Goal: Check status: Check status

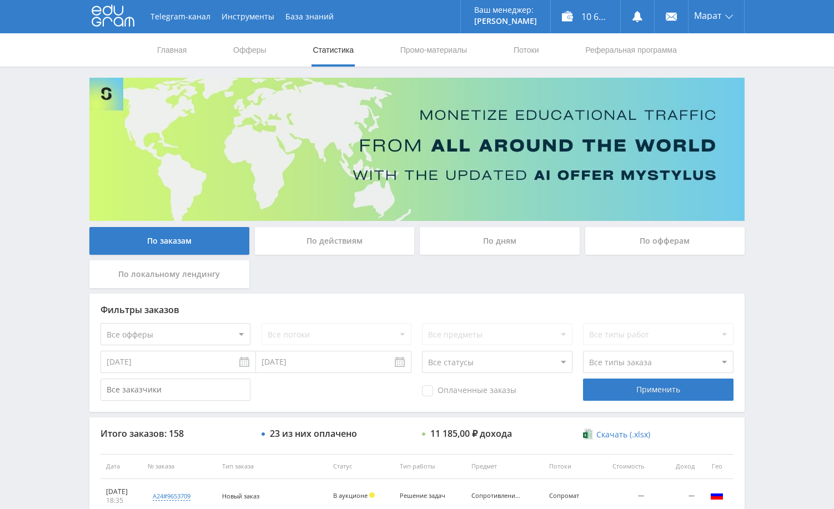
click at [829, 133] on div "Telegram-канал Инструменты База знаний Ваш менеджер: [PERSON_NAME] Alex Online …" at bounding box center [417, 466] width 834 height 932
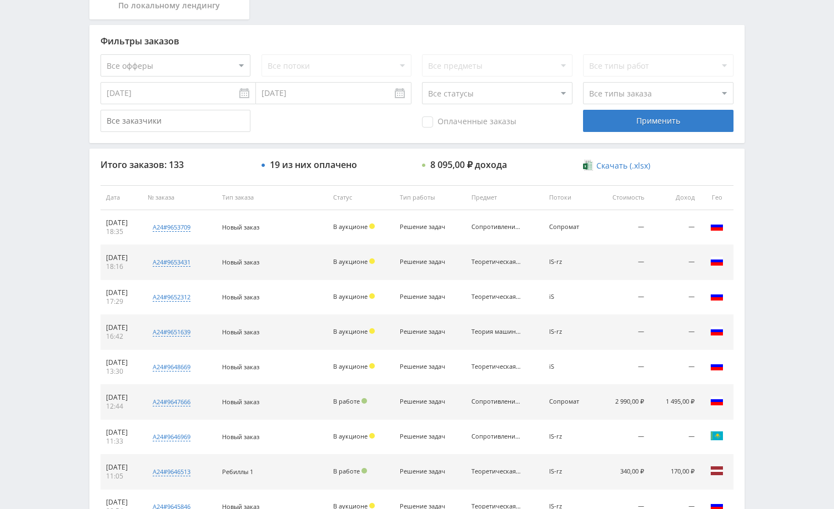
scroll to position [422, 0]
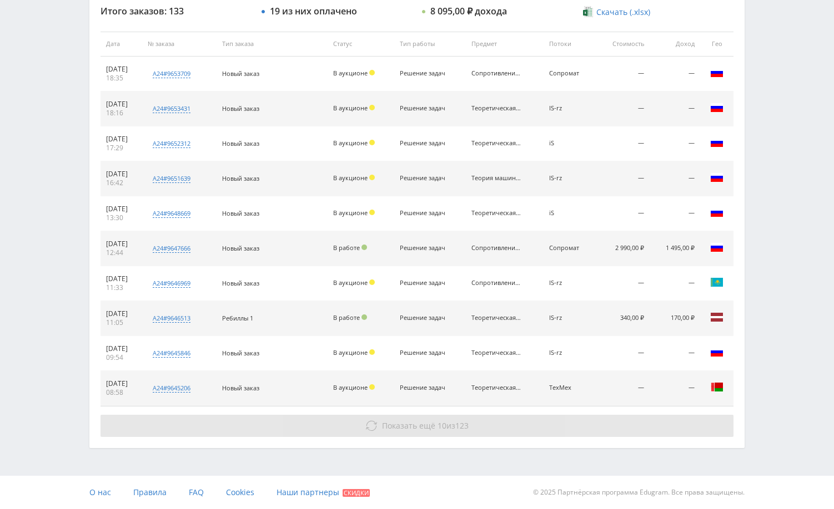
click at [674, 421] on button "Показать ещё 10 из 123" at bounding box center [416, 426] width 633 height 22
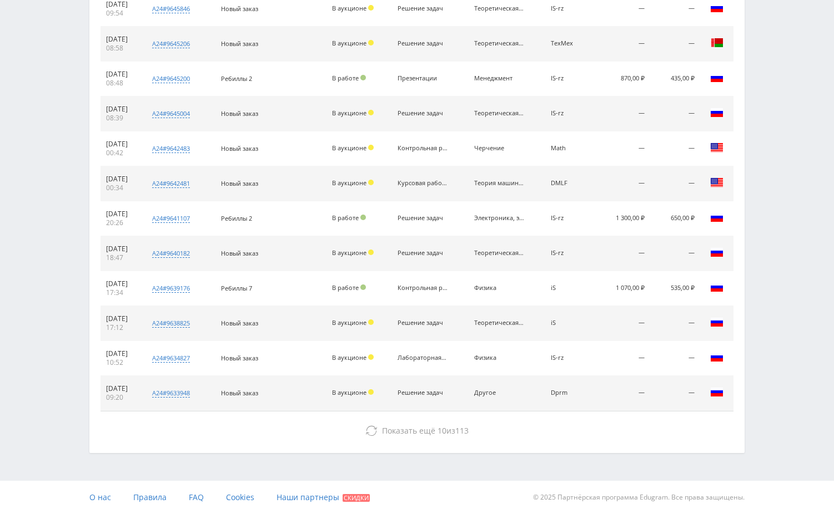
scroll to position [772, 0]
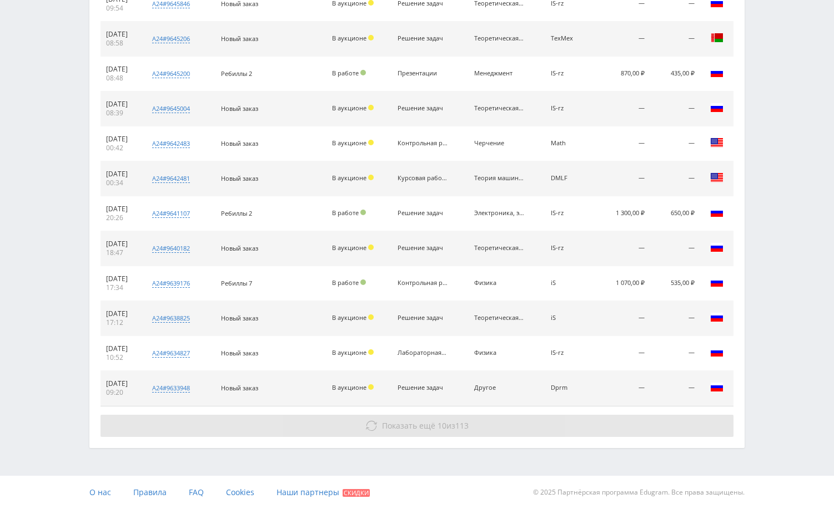
click at [664, 422] on button "Показать ещё 10 из 113" at bounding box center [416, 426] width 633 height 22
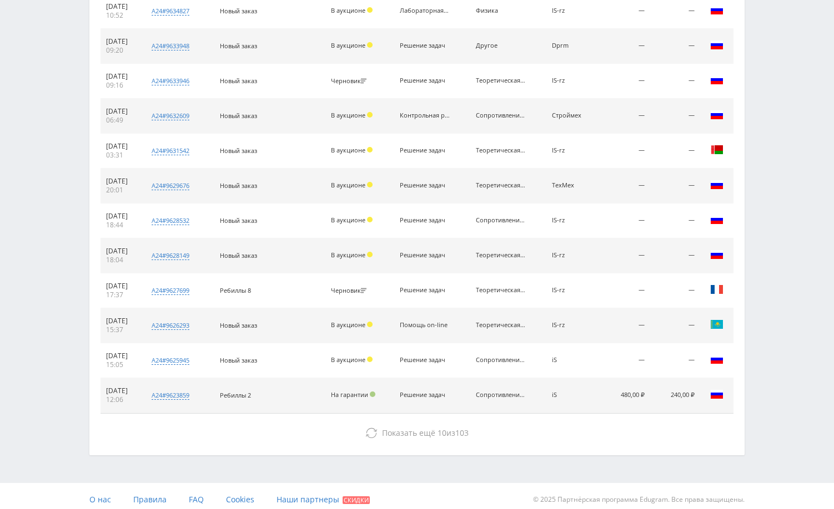
scroll to position [1122, 0]
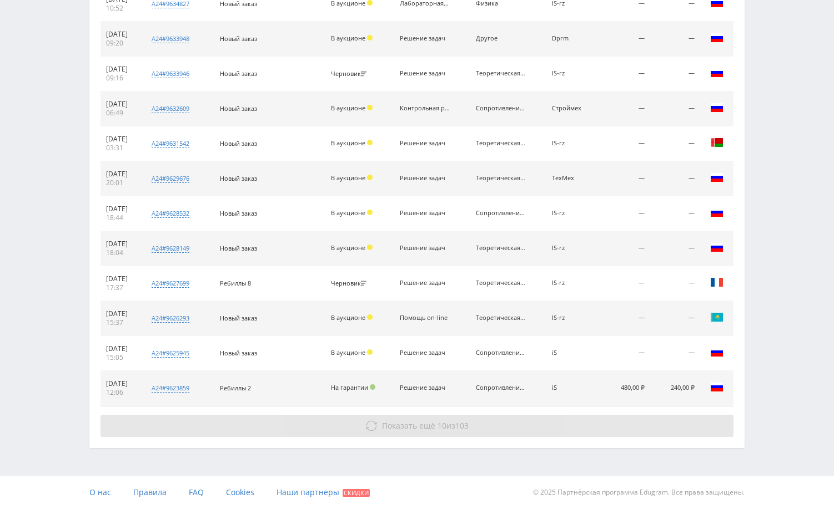
click at [664, 422] on button "Показать ещё 10 из 103" at bounding box center [416, 426] width 633 height 22
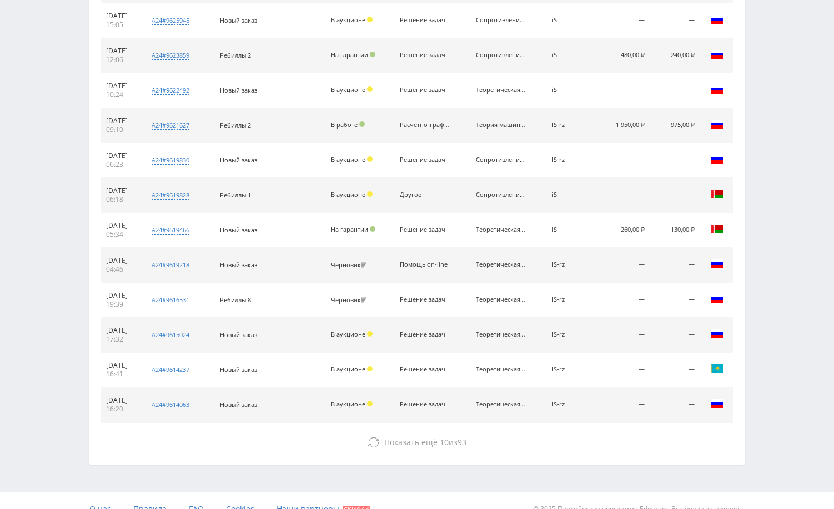
scroll to position [1471, 0]
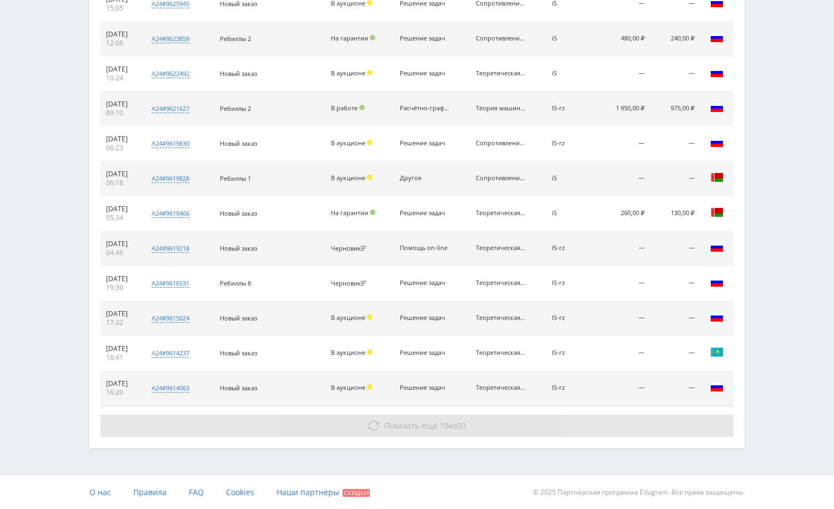
click at [666, 424] on button "Показать ещё 10 из 93" at bounding box center [416, 426] width 633 height 22
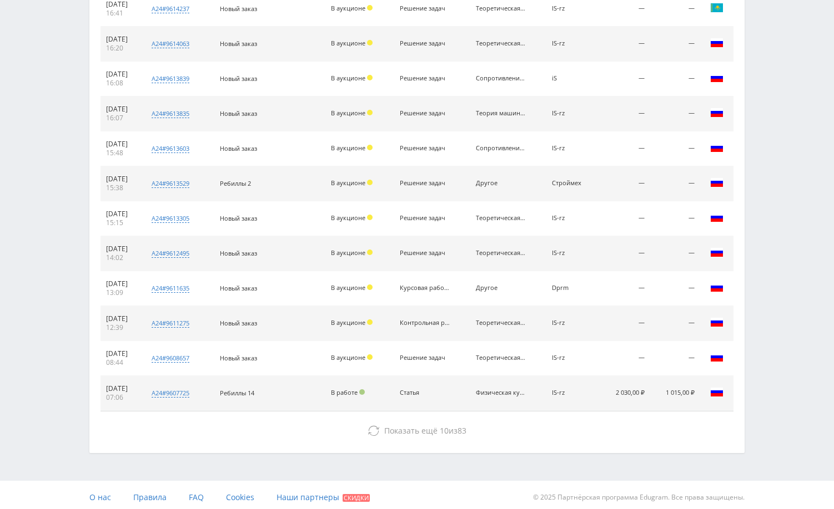
scroll to position [1821, 0]
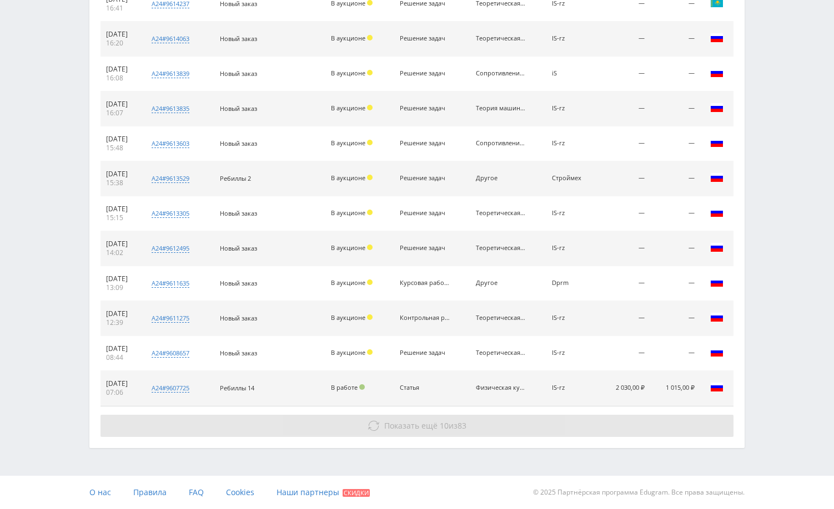
click at [663, 427] on button "Показать ещё 10 из 83" at bounding box center [416, 426] width 633 height 22
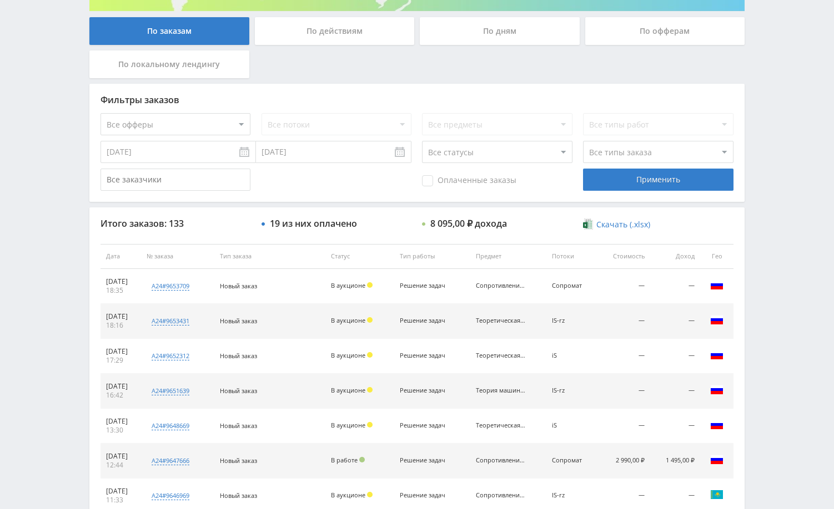
scroll to position [0, 0]
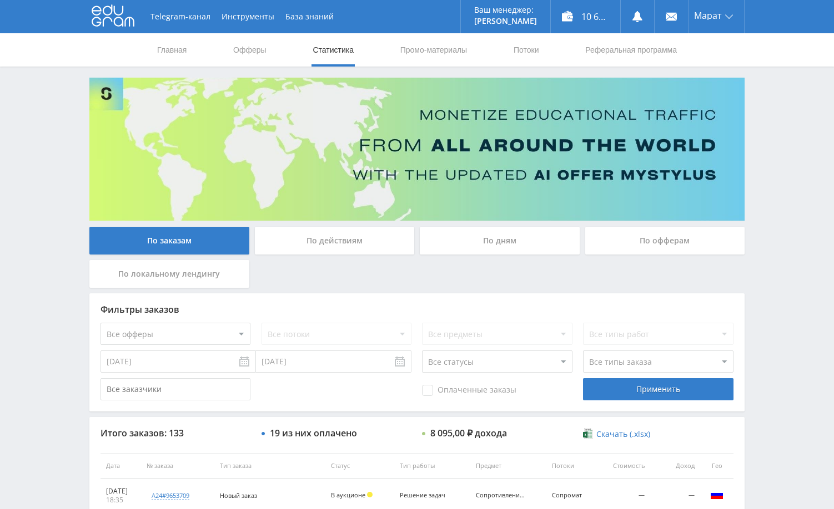
click at [491, 248] on div "По дням" at bounding box center [500, 241] width 160 height 28
click at [0, 0] on input "По дням" at bounding box center [0, 0] width 0 height 0
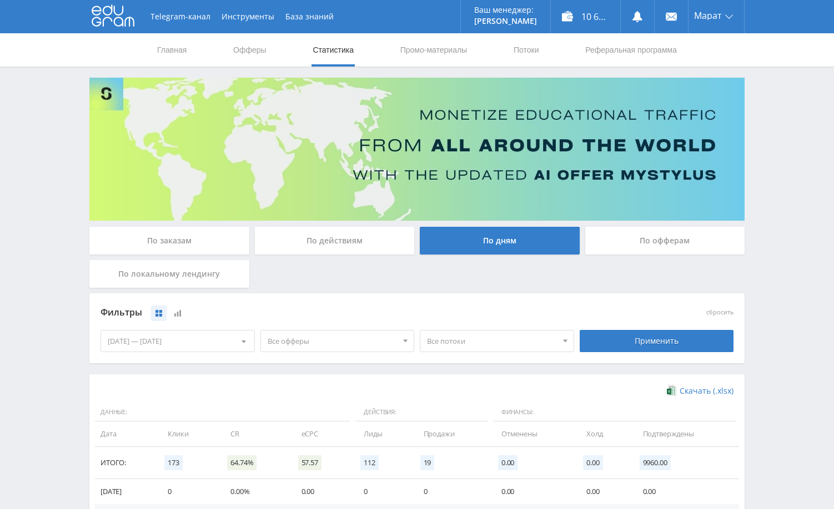
click at [779, 119] on div "Telegram-канал Инструменты База знаний Ваш менеджер: Alex Alex Online @edugram_…" at bounding box center [417, 363] width 834 height 726
click at [169, 236] on div "По заказам" at bounding box center [169, 241] width 160 height 28
click at [0, 0] on input "По заказам" at bounding box center [0, 0] width 0 height 0
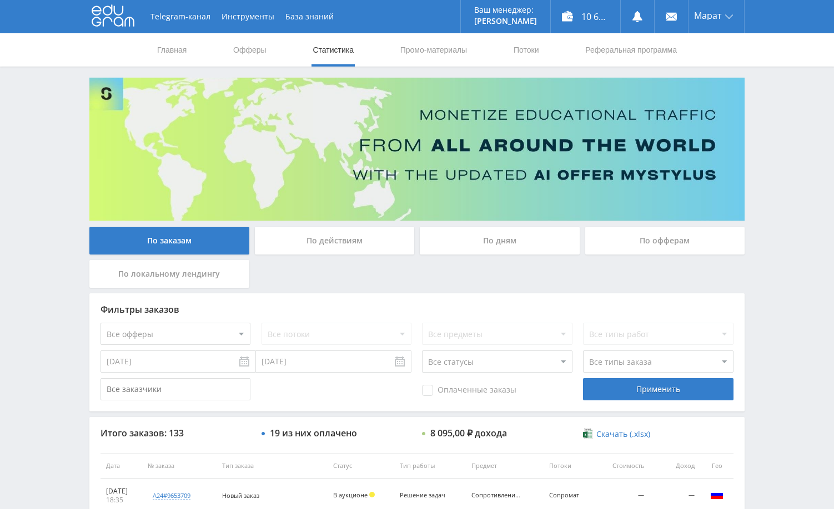
click at [747, 129] on div "По заказам По действиям По дням По офферам По локальному лендингу Фильтры заказ…" at bounding box center [417, 474] width 666 height 793
click at [493, 251] on div "По дням" at bounding box center [500, 241] width 160 height 28
click at [0, 0] on input "По дням" at bounding box center [0, 0] width 0 height 0
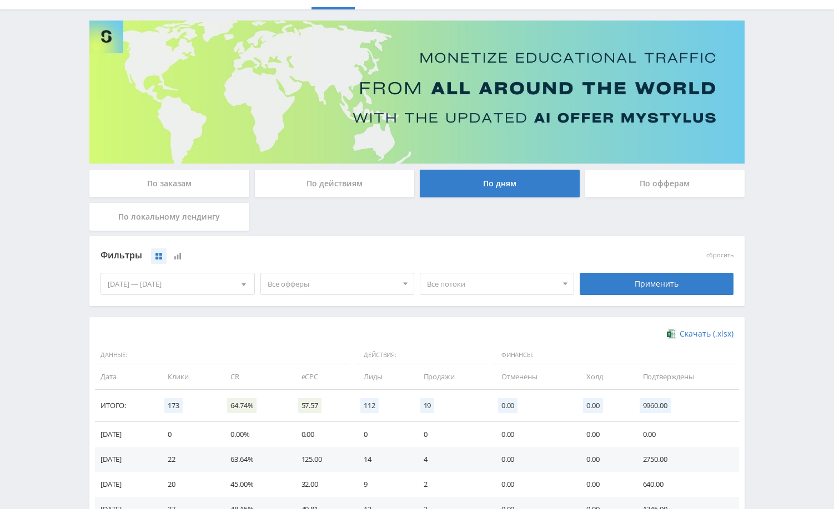
scroll to position [111, 0]
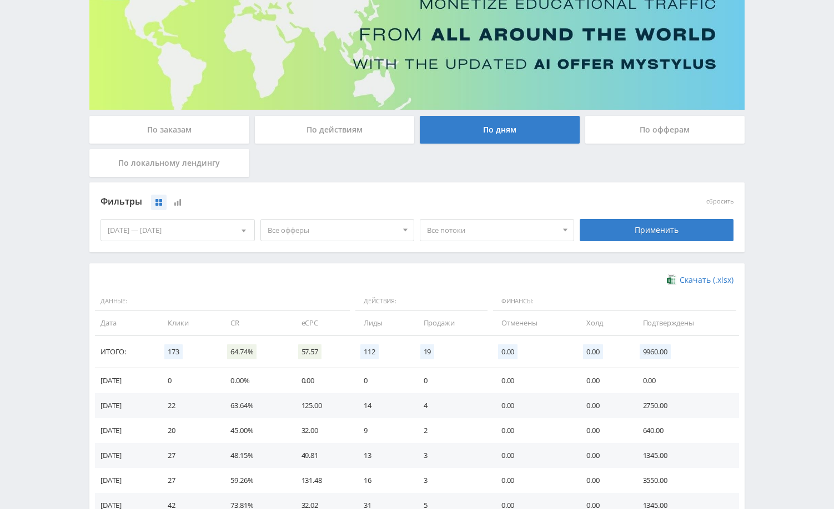
click at [193, 230] on div "[DATE] — [DATE]" at bounding box center [177, 230] width 153 height 21
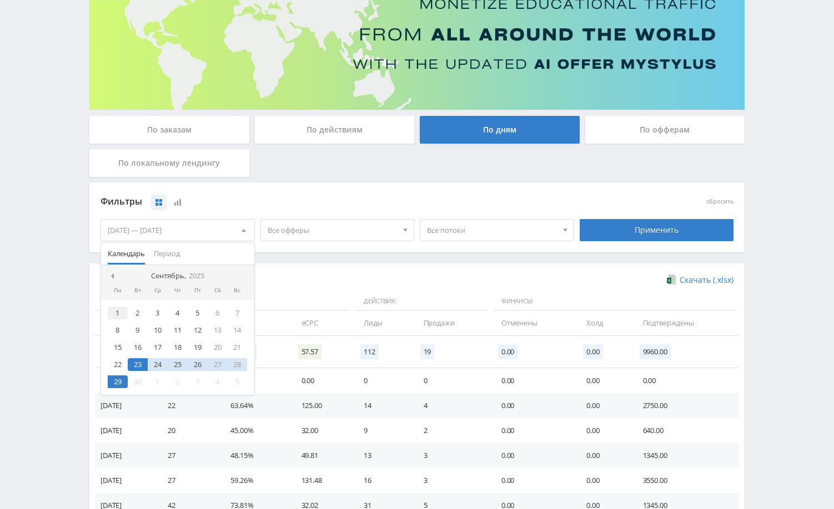
click at [114, 315] on div "1" at bounding box center [118, 313] width 20 height 13
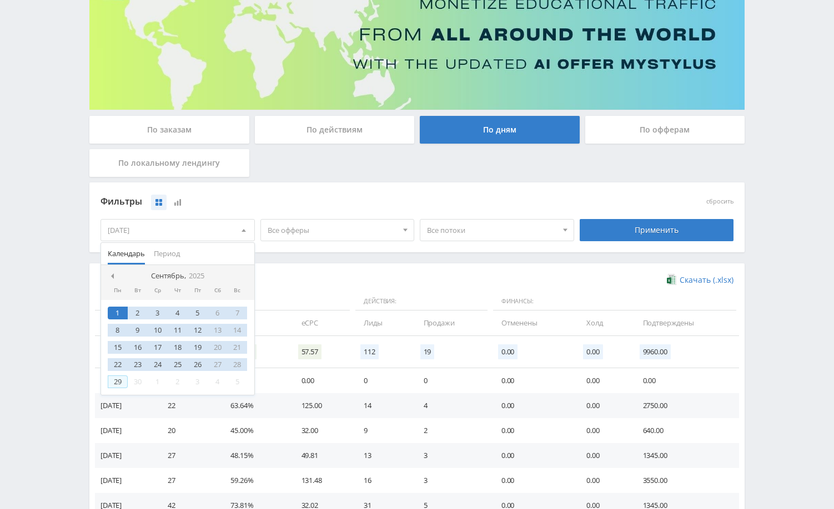
click at [118, 387] on div "29" at bounding box center [118, 382] width 20 height 13
click at [632, 231] on div "Применить" at bounding box center [656, 230] width 154 height 22
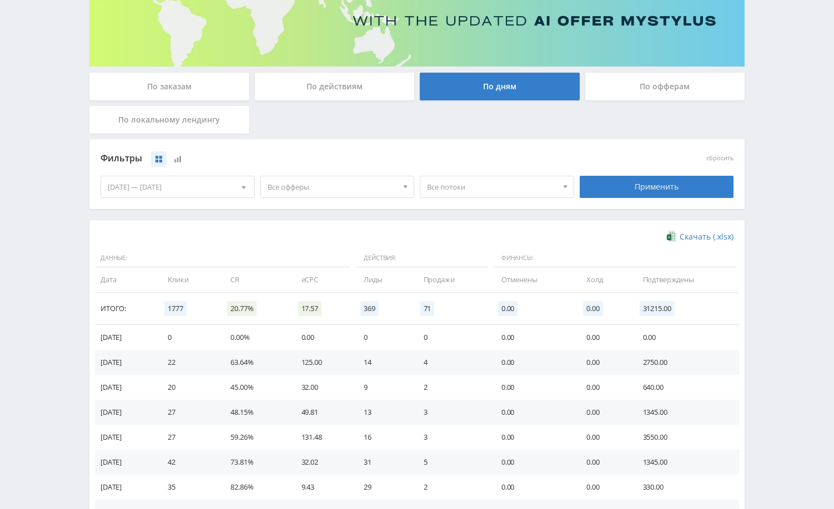
scroll to position [166, 0]
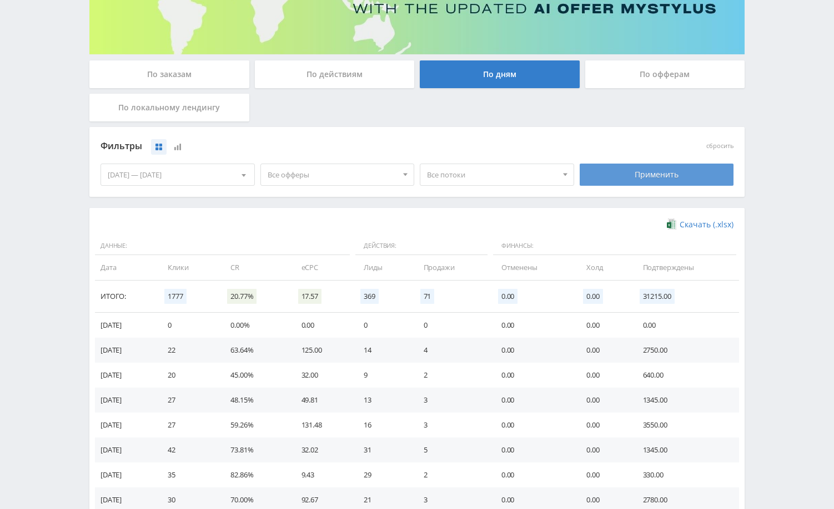
click at [650, 178] on div "Применить" at bounding box center [656, 175] width 154 height 22
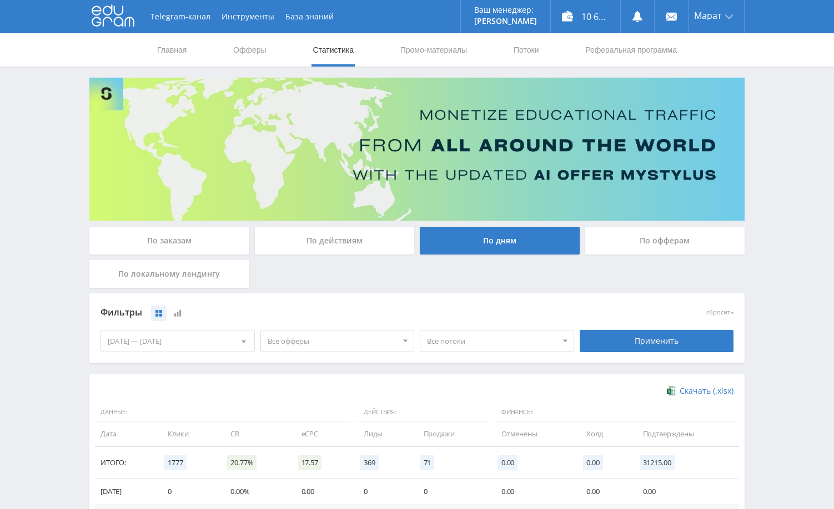
click at [155, 236] on div "По заказам" at bounding box center [169, 241] width 160 height 28
click at [0, 0] on input "По заказам" at bounding box center [0, 0] width 0 height 0
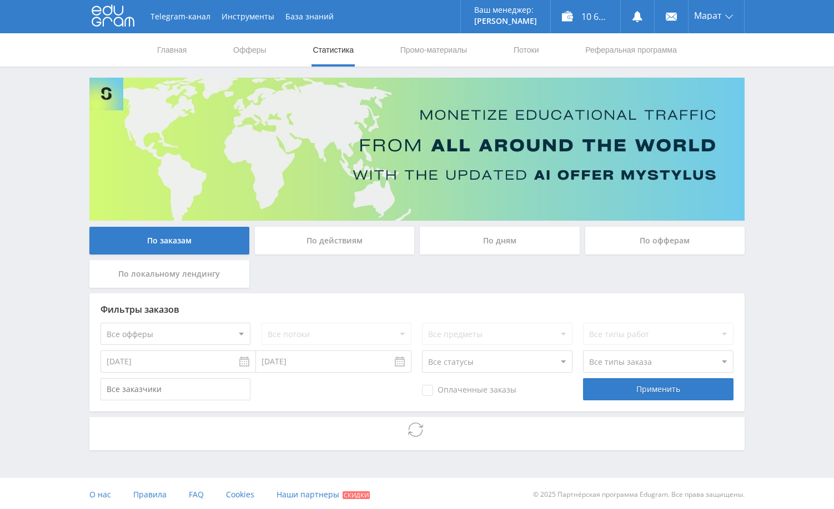
scroll to position [2, 0]
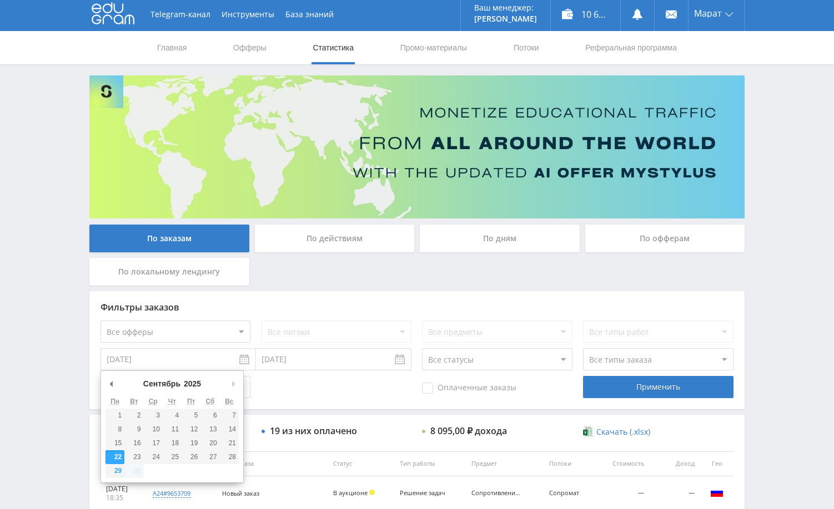
click at [228, 361] on input "[DATE]" at bounding box center [177, 360] width 155 height 22
type input "01.09.2025"
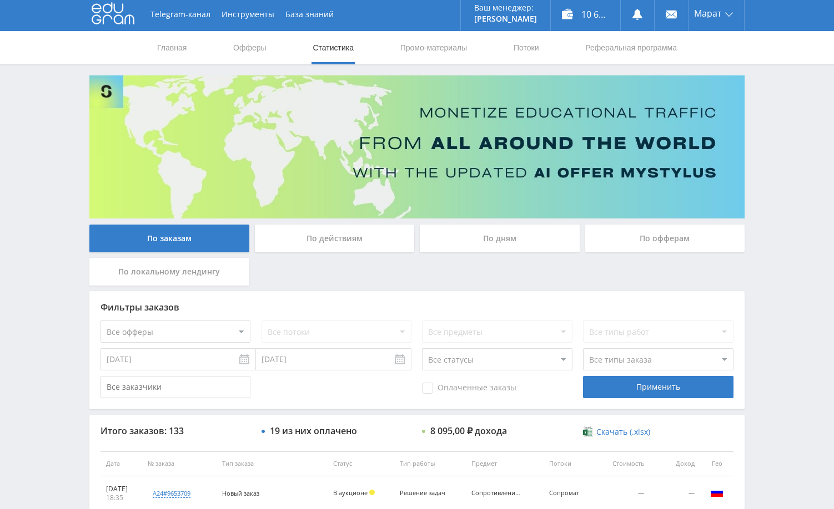
click at [168, 333] on select "Все офферы MyStylus MyStylus - Revshare Кэмп Studybay Автор24 Studybay Brazil А…" at bounding box center [175, 332] width 150 height 22
select select "1"
click at [331, 334] on select "Все потоки DMLF default iS z iS RT17 Math rt17ru default vk vk-iS iS-1 test Dpr…" at bounding box center [336, 332] width 150 height 22
select select "2173057"
click at [261, 321] on select "Все потоки DMLF default iS z iS RT17 Math rt17ru default vk vk-iS iS-1 test Dpr…" at bounding box center [336, 332] width 150 height 22
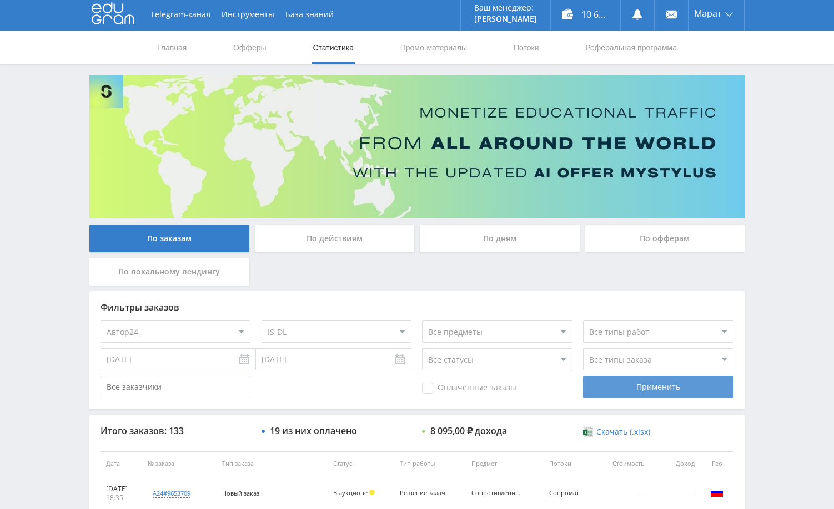
click at [643, 385] on div "Применить" at bounding box center [658, 387] width 150 height 22
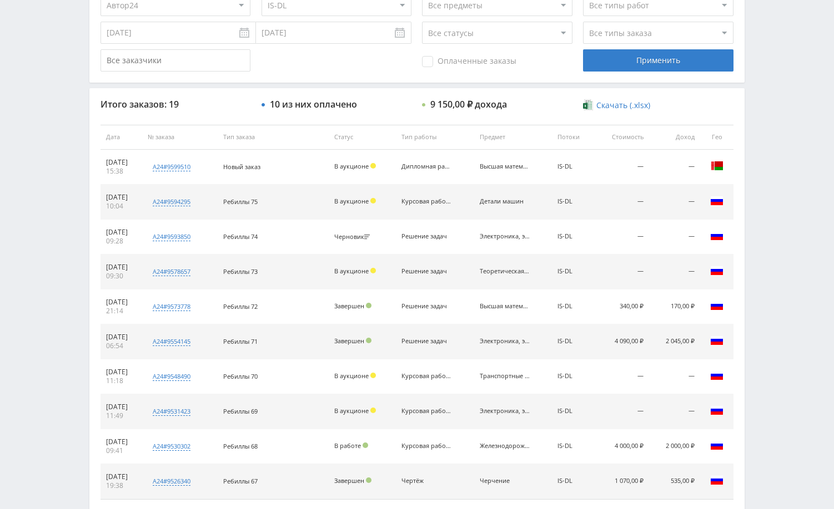
scroll to position [350, 0]
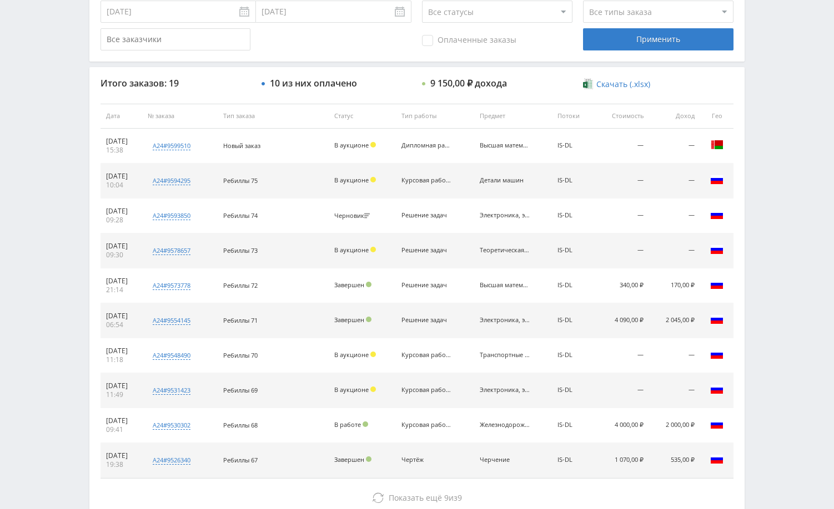
click at [0, 0] on span "user6687445" at bounding box center [0, 0] width 0 height 0
type input "01.09.2024"
type input "user6687445"
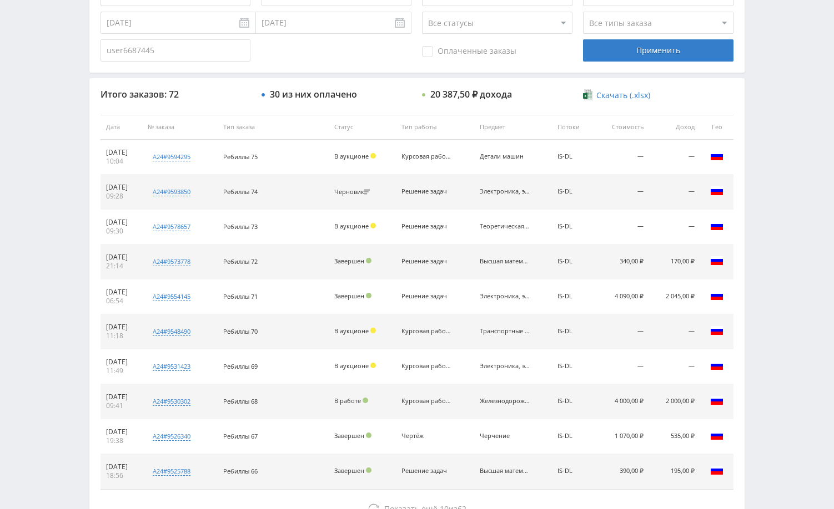
scroll to position [422, 0]
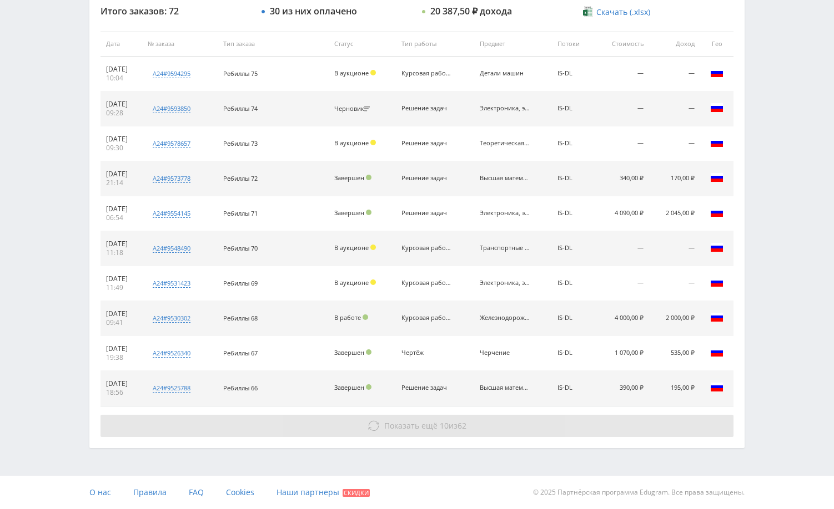
click at [466, 435] on button "Показать ещё 10 из 62" at bounding box center [416, 426] width 633 height 22
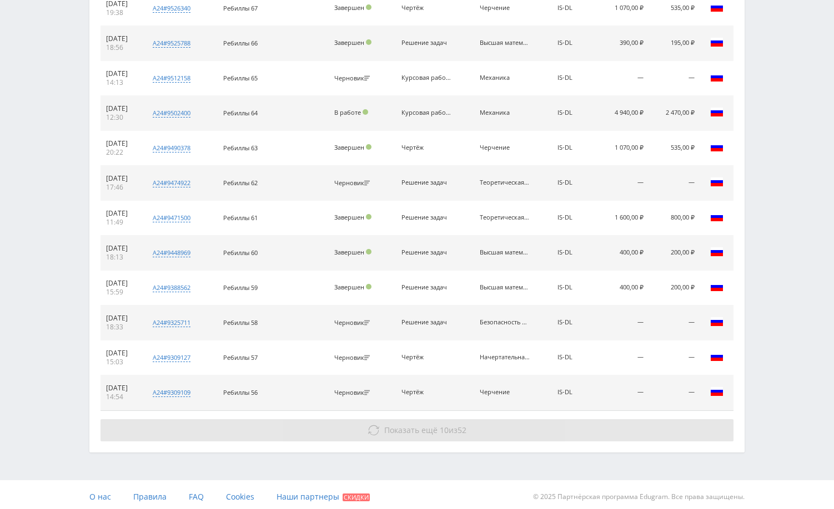
scroll to position [772, 0]
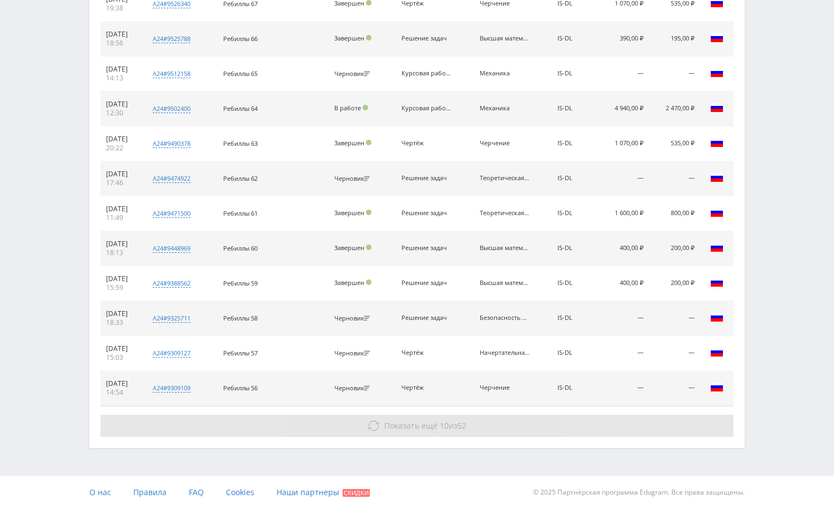
click at [468, 428] on button "Показать ещё 10 из 52" at bounding box center [416, 426] width 633 height 22
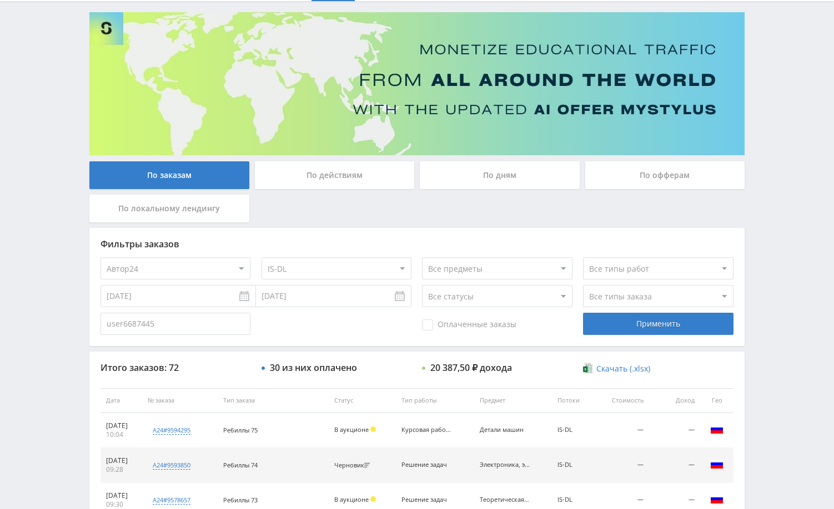
scroll to position [51, 0]
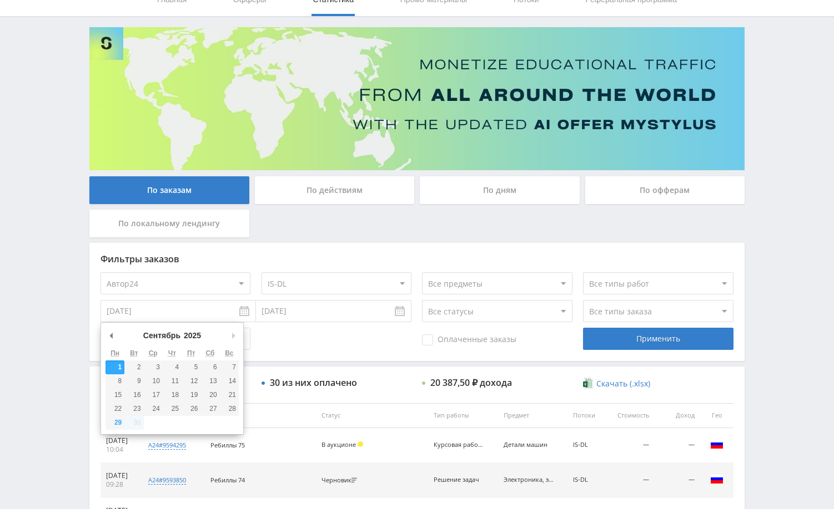
click at [219, 315] on input "01.09.2024" at bounding box center [177, 311] width 155 height 22
type input "01.09.2025"
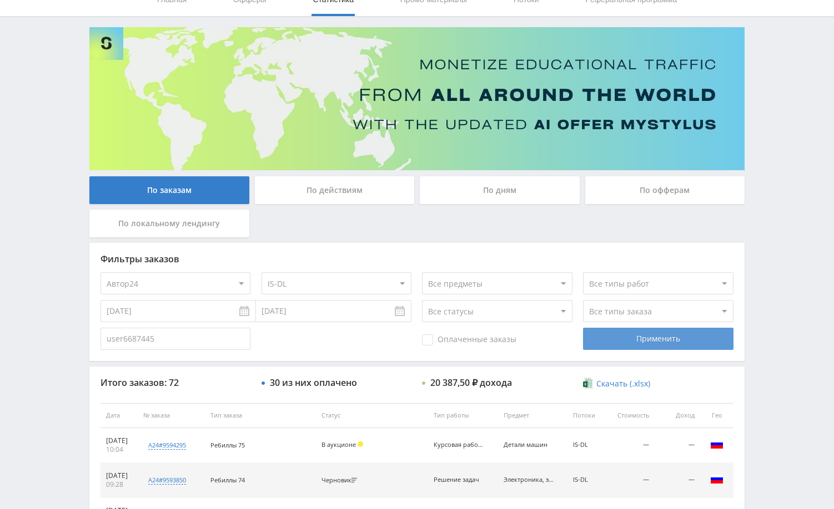
click at [647, 349] on div "Применить" at bounding box center [658, 339] width 150 height 22
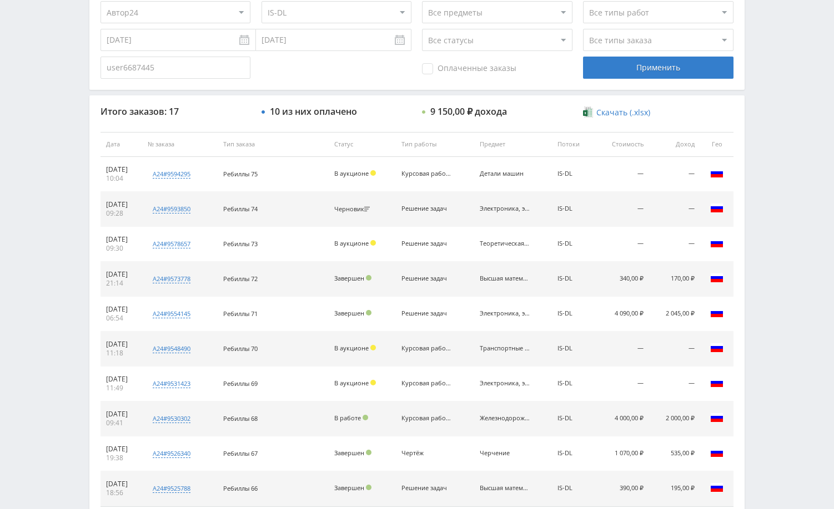
scroll to position [422, 0]
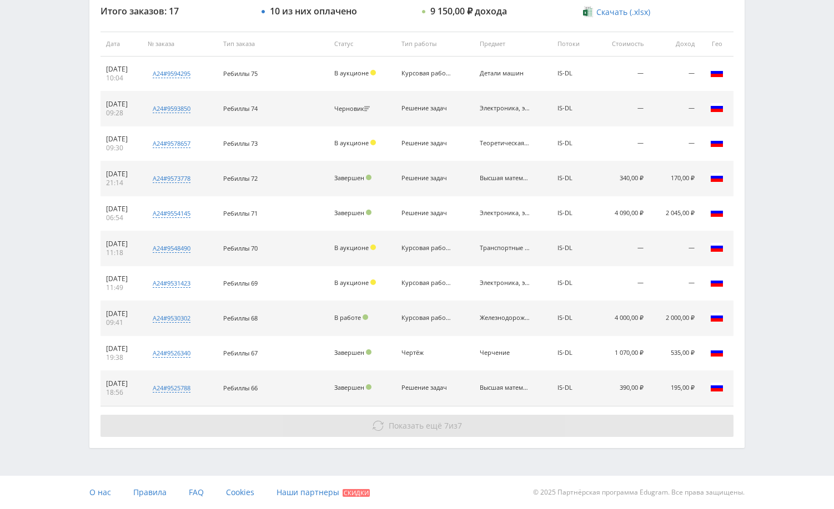
click at [597, 421] on button "Показать ещё 7 из 7" at bounding box center [416, 426] width 633 height 22
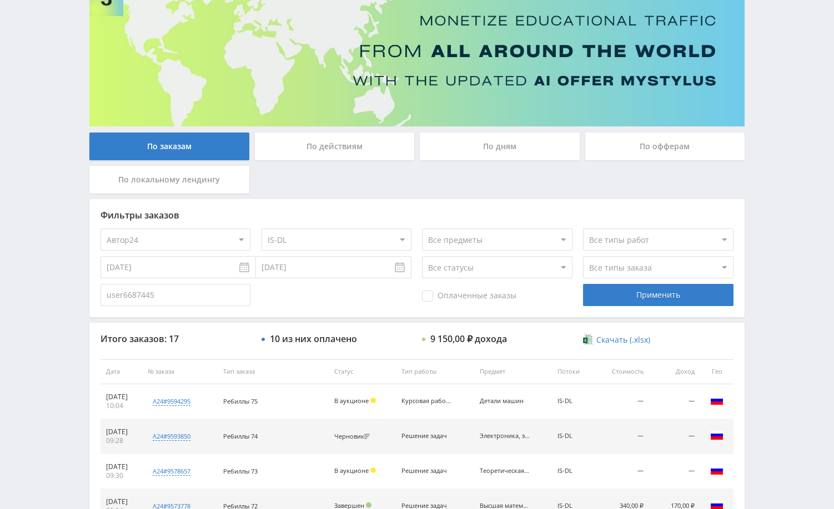
scroll to position [201, 0]
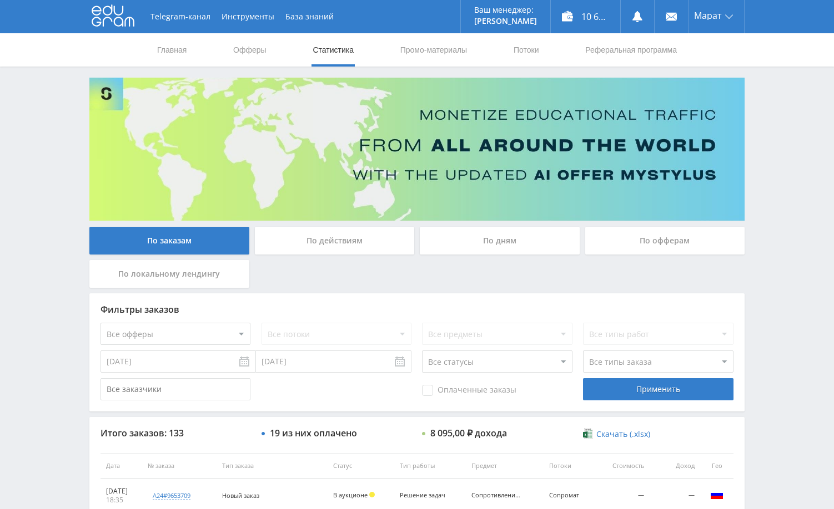
drag, startPoint x: 779, startPoint y: 230, endPoint x: 780, endPoint y: 176, distance: 53.8
click at [779, 230] on div "Telegram-канал Инструменты База знаний Ваш менеджер: [PERSON_NAME] Online @edug…" at bounding box center [417, 466] width 834 height 932
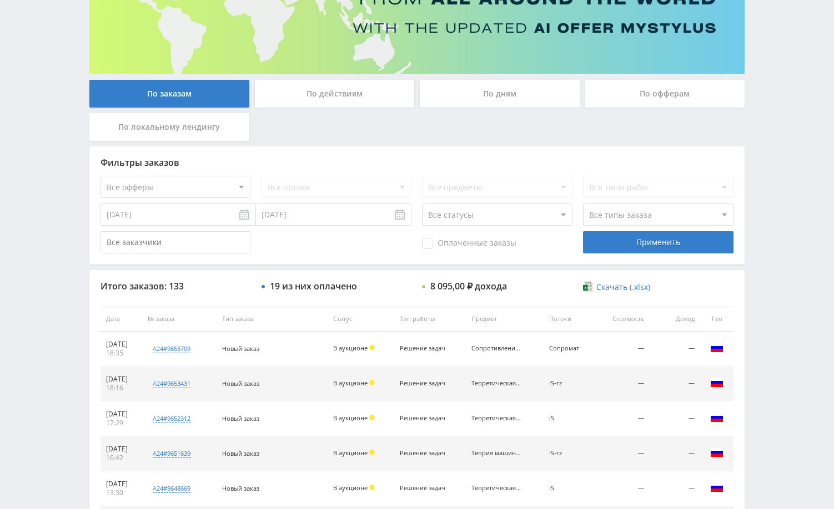
scroll to position [166, 0]
